Goal: Task Accomplishment & Management: Manage account settings

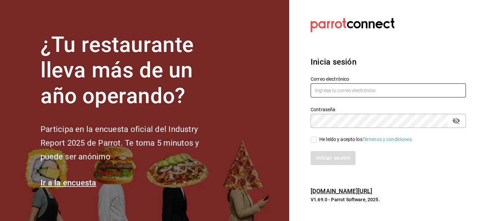
type input "[EMAIL_ADDRESS][DOMAIN_NAME]"
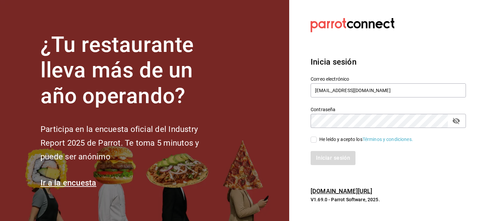
click at [317, 140] on span "He leído y acepto los Términos y condiciones." at bounding box center [365, 139] width 96 height 7
click at [317, 140] on input "He leído y acepto los Términos y condiciones." at bounding box center [314, 140] width 6 height 6
checkbox input "true"
click at [317, 162] on button "Iniciar sesión" at bounding box center [334, 158] width 46 height 14
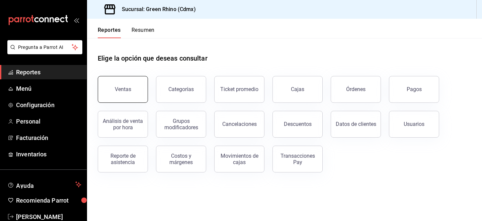
click at [120, 90] on div "Ventas" at bounding box center [123, 89] width 16 height 6
click at [120, 90] on html "Pregunta a Parrot AI Reportes Menú Configuración Personal Facturación Inventari…" at bounding box center [241, 110] width 482 height 221
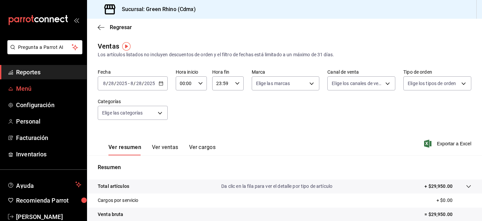
click at [33, 90] on span "Menú" at bounding box center [48, 88] width 65 height 9
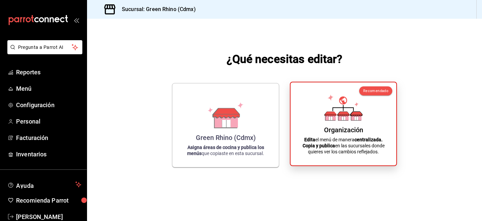
click at [355, 100] on icon at bounding box center [343, 107] width 38 height 26
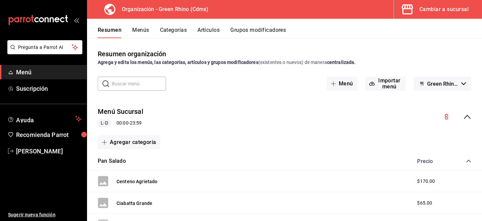
click at [203, 28] on button "Artículos" at bounding box center [208, 32] width 22 height 11
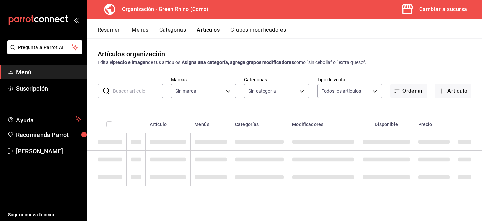
type input "718e4269-ab1b-41b6-b1a3-b54ad853307e"
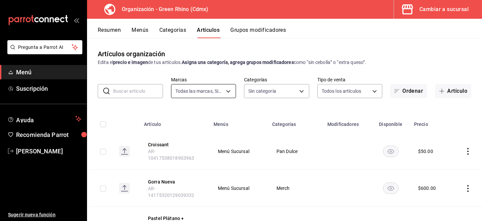
type input "a63415d0-f08f-4da5-93bf-970c3b860b08,be571465-ace9-4e63-97a2-0382f1ecc6c2,096c3…"
click at [139, 94] on input "text" at bounding box center [138, 90] width 50 height 13
type input "2"
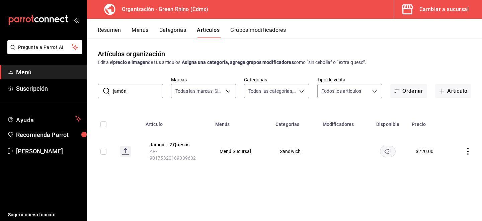
click at [133, 88] on input "jamón" at bounding box center [138, 90] width 50 height 13
click at [132, 91] on input "jamón" at bounding box center [138, 90] width 50 height 13
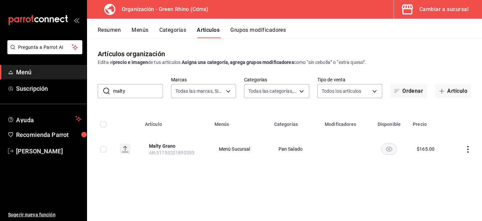
click at [128, 90] on input "malty" at bounding box center [138, 90] width 50 height 13
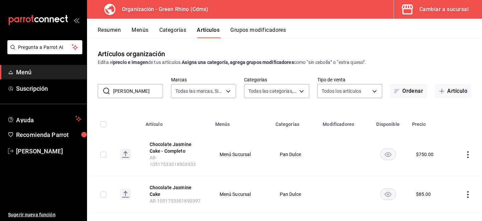
click at [121, 91] on input "[PERSON_NAME]" at bounding box center [138, 90] width 50 height 13
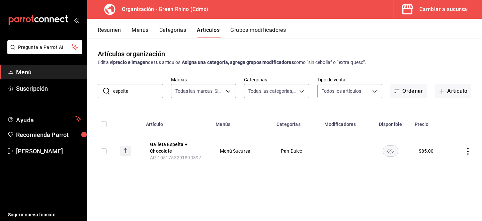
click at [116, 88] on input "espelta" at bounding box center [138, 90] width 50 height 13
click at [119, 91] on input "cali" at bounding box center [138, 90] width 50 height 13
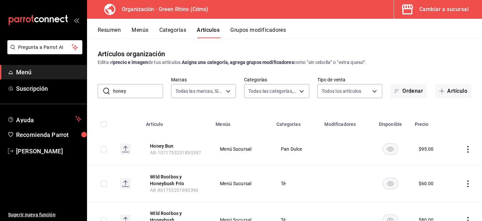
click at [119, 90] on input "honey" at bounding box center [138, 90] width 50 height 13
type input "[GEOGRAPHIC_DATA]"
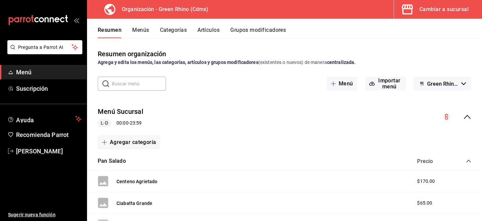
click at [420, 8] on div "Cambiar a sucursal" at bounding box center [443, 9] width 49 height 9
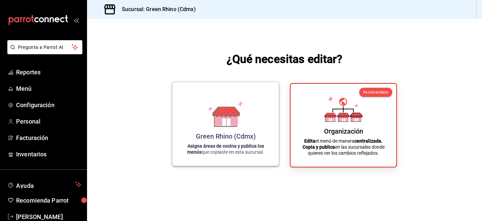
click at [247, 133] on div "Green Rhino (Cdmx)" at bounding box center [226, 136] width 60 height 8
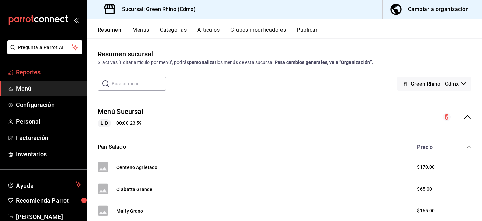
click at [32, 78] on link "Reportes" at bounding box center [43, 72] width 87 height 14
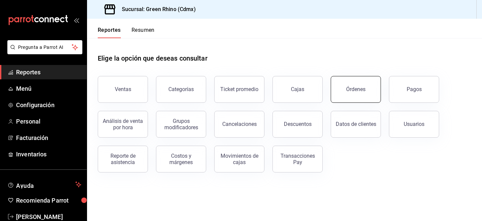
click at [356, 91] on div "Órdenes" at bounding box center [355, 89] width 19 height 6
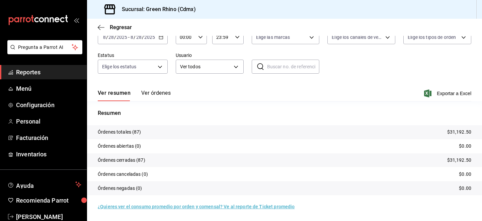
scroll to position [41, 0]
click at [150, 87] on div "Ver resumen Ver órdenes Exportar a Excel" at bounding box center [285, 91] width 374 height 19
click at [150, 90] on button "Ver órdenes" at bounding box center [155, 95] width 29 height 11
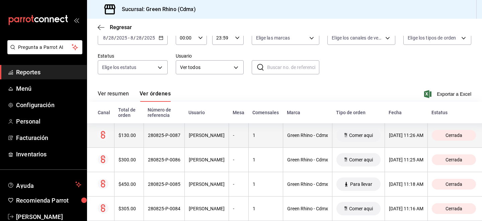
scroll to position [85, 0]
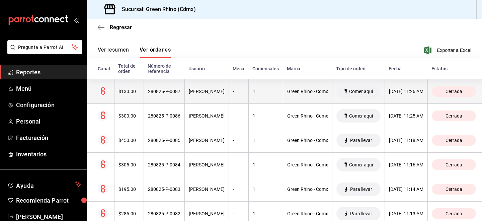
click at [397, 86] on th "28/08/2025 11:26 AM" at bounding box center [406, 91] width 43 height 24
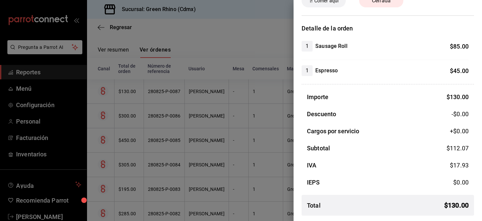
scroll to position [0, 0]
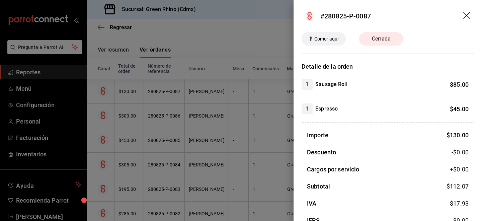
click at [465, 16] on icon "drag" at bounding box center [467, 16] width 8 height 8
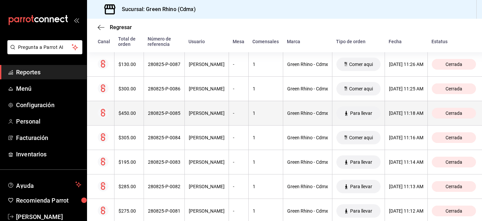
scroll to position [119, 0]
